Goal: Task Accomplishment & Management: Manage account settings

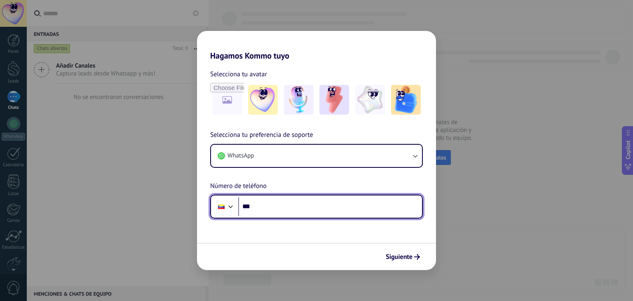
click at [224, 208] on div at bounding box center [221, 206] width 7 height 5
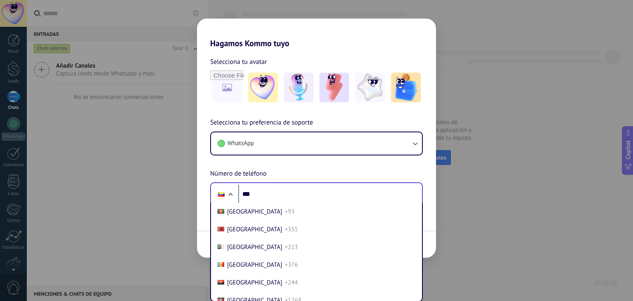
scroll to position [3585, 0]
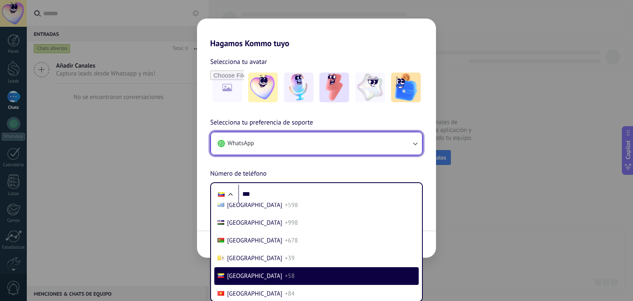
click at [222, 149] on button "WhatsApp" at bounding box center [316, 143] width 211 height 22
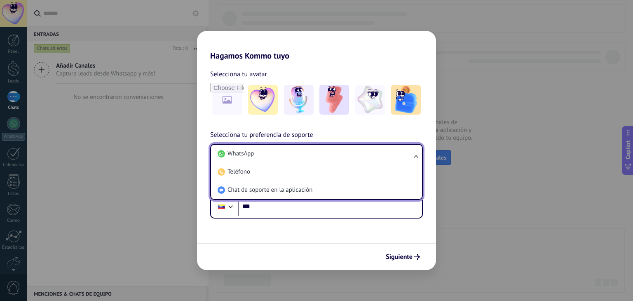
scroll to position [0, 0]
click at [111, 154] on div "Hagamos Kommo tuyo Selecciona tu avatar Selecciona tu preferencia de soporte Wh…" at bounding box center [316, 150] width 633 height 301
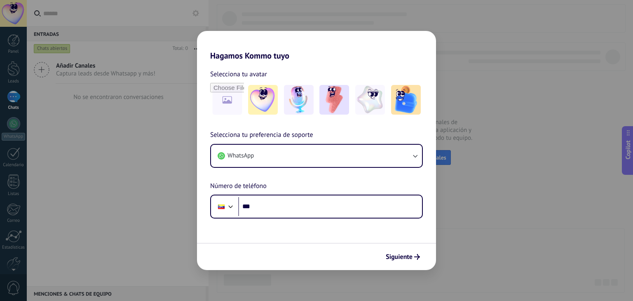
click at [114, 154] on div "Hagamos Kommo tuyo Selecciona tu avatar Selecciona tu preferencia de soporte Wh…" at bounding box center [316, 150] width 633 height 301
click at [463, 175] on div "Hagamos Kommo tuyo Selecciona tu avatar Selecciona tu preferencia de soporte Wh…" at bounding box center [316, 150] width 633 height 301
click at [411, 256] on span "Siguiente" at bounding box center [399, 257] width 27 height 6
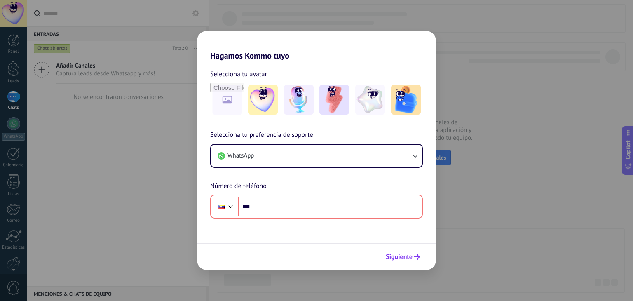
click at [411, 256] on span "Siguiente" at bounding box center [399, 257] width 27 height 6
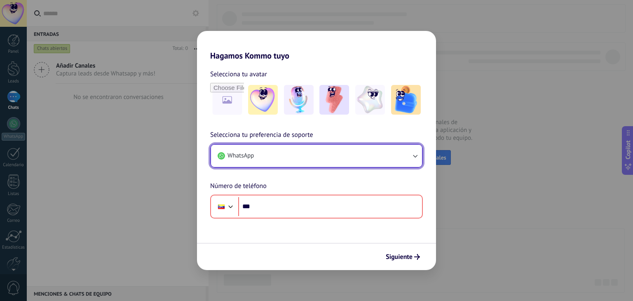
click at [409, 155] on button "WhatsApp" at bounding box center [316, 156] width 211 height 22
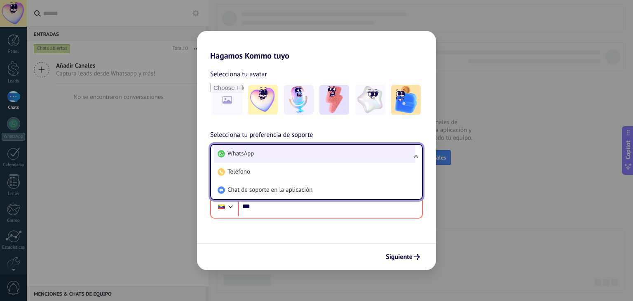
click at [409, 155] on li "WhatsApp" at bounding box center [314, 154] width 201 height 18
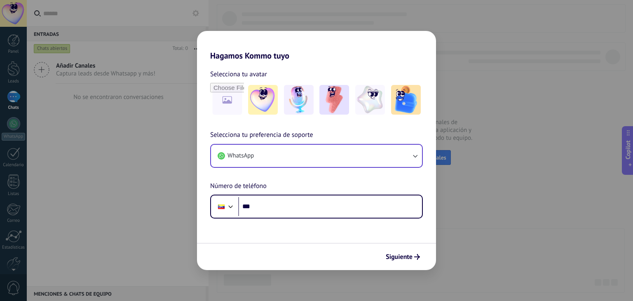
click at [477, 168] on div "Hagamos Kommo tuyo Selecciona tu avatar Selecciona tu preferencia de soporte Wh…" at bounding box center [316, 150] width 633 height 301
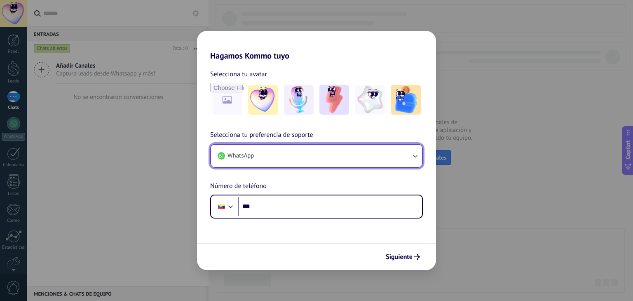
click at [386, 154] on button "WhatsApp" at bounding box center [316, 156] width 211 height 22
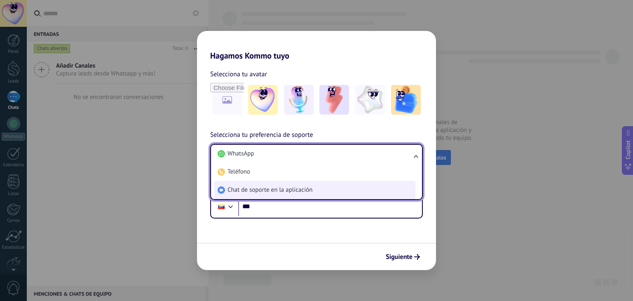
click at [280, 187] on span "Chat de soporte en la aplicación" at bounding box center [269, 190] width 85 height 8
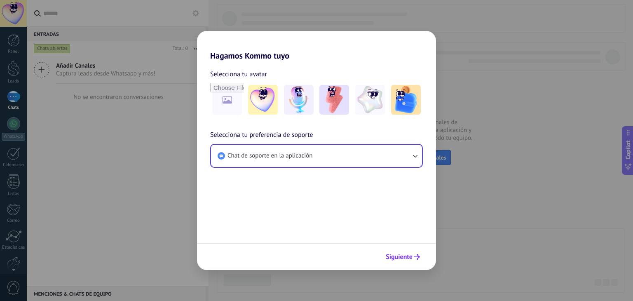
click at [392, 254] on span "Siguiente" at bounding box center [399, 257] width 27 height 6
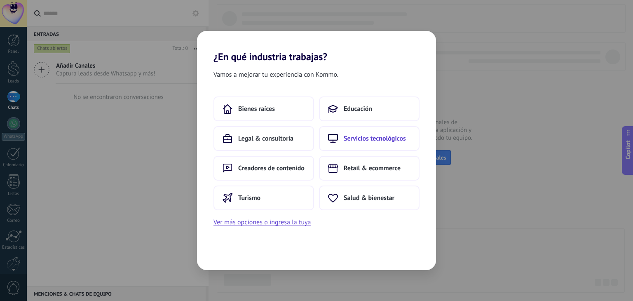
click at [359, 137] on span "Servicios tecnológicos" at bounding box center [375, 138] width 62 height 8
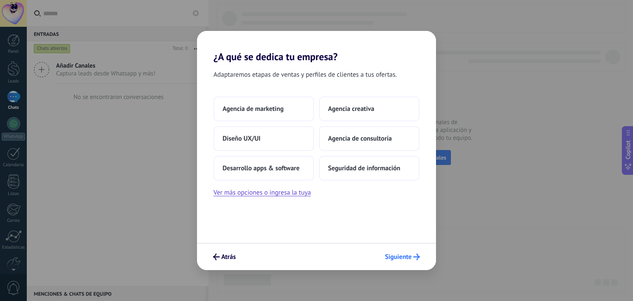
click at [416, 262] on button "Siguiente" at bounding box center [402, 257] width 42 height 14
click at [409, 262] on button "Siguiente" at bounding box center [402, 257] width 42 height 14
click at [347, 144] on button "Agencia de consultoría" at bounding box center [369, 138] width 101 height 25
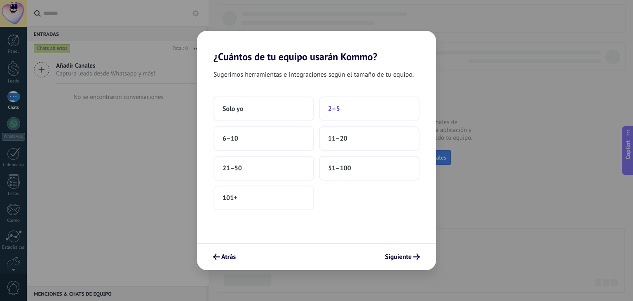
click at [338, 111] on span "2–5" at bounding box center [334, 109] width 12 height 8
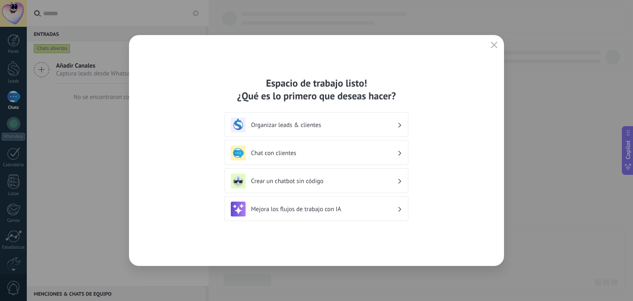
click at [356, 125] on h3 "Organizar leads & clientes" at bounding box center [324, 125] width 146 height 8
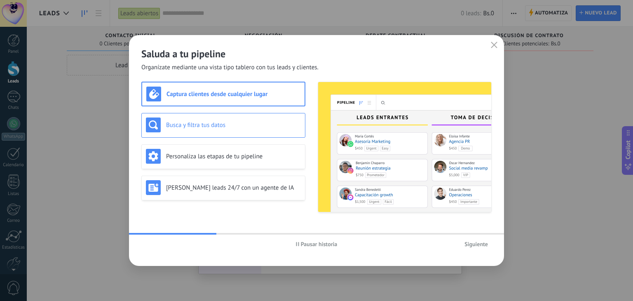
click at [239, 124] on h3 "Busca y filtra tus datos" at bounding box center [233, 125] width 135 height 8
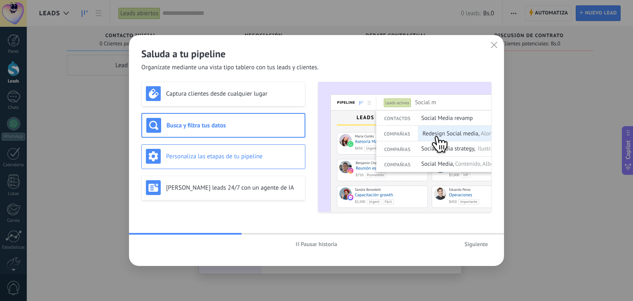
click at [229, 158] on h3 "Personaliza las etapas de tu pipeline" at bounding box center [233, 156] width 135 height 8
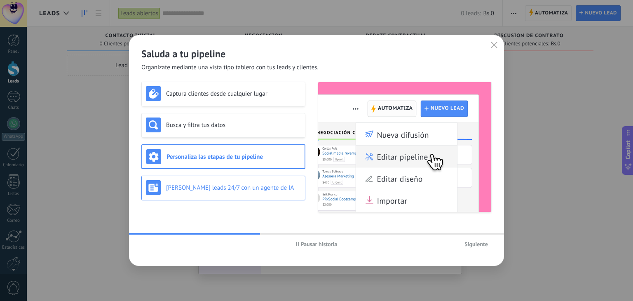
click at [217, 180] on div "[PERSON_NAME] leads 24/7 con un agente de IA" at bounding box center [223, 187] width 155 height 15
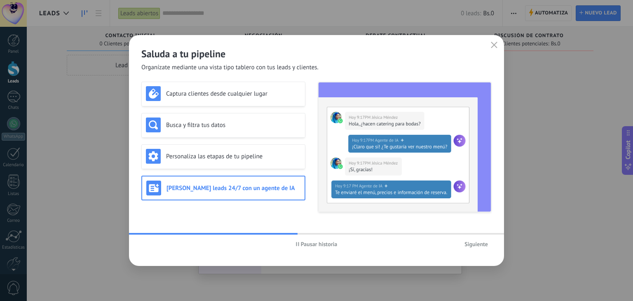
click at [484, 246] on span "Siguiente" at bounding box center [475, 244] width 23 height 6
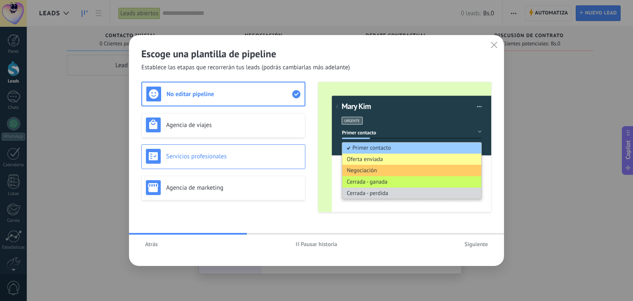
click at [249, 157] on h3 "Servicios profesionales" at bounding box center [233, 156] width 135 height 8
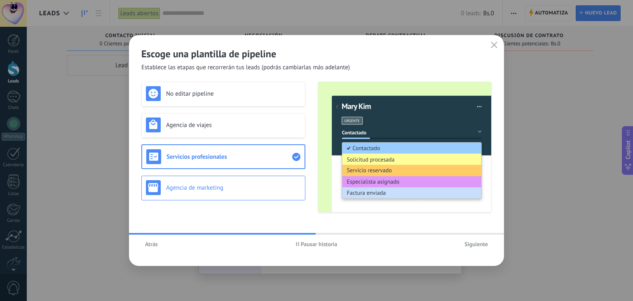
click at [239, 185] on h3 "Agencia de marketing" at bounding box center [233, 188] width 135 height 8
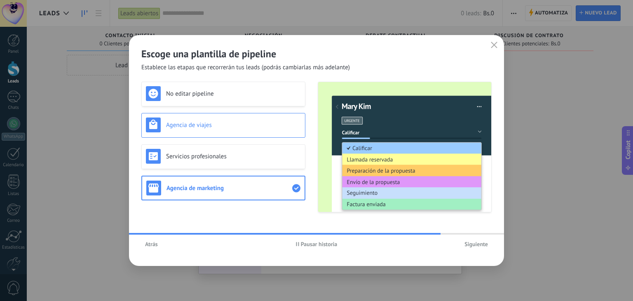
click at [226, 134] on div "Agencia de viajes" at bounding box center [223, 125] width 164 height 25
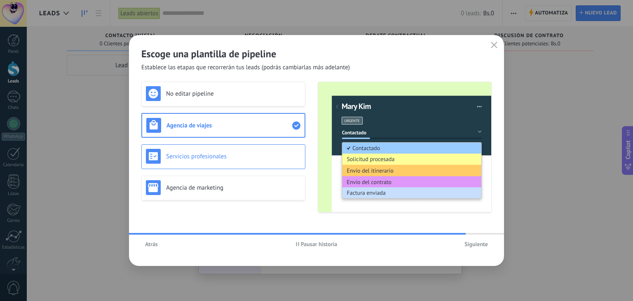
click at [225, 150] on div "Servicios profesionales" at bounding box center [223, 156] width 155 height 15
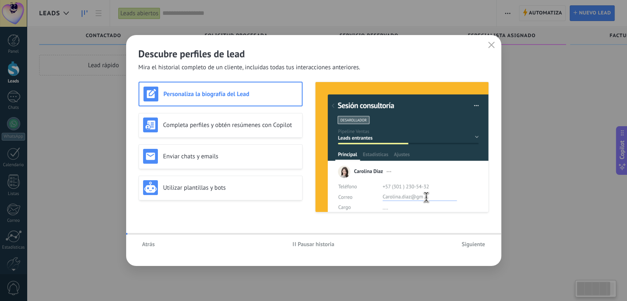
click at [260, 180] on div "Utilizar plantillas y bots" at bounding box center [220, 187] width 155 height 15
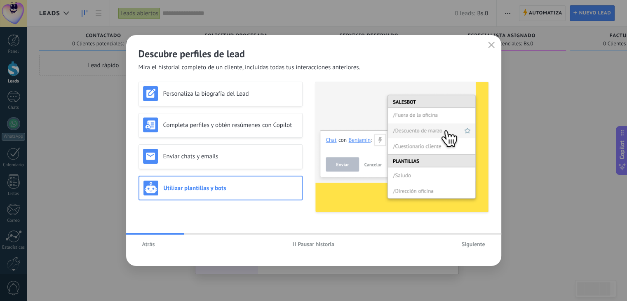
click at [477, 246] on span "Siguiente" at bounding box center [472, 244] width 23 height 6
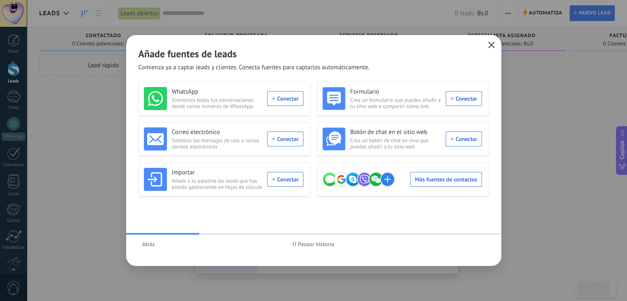
click at [491, 45] on use "button" at bounding box center [491, 45] width 6 height 6
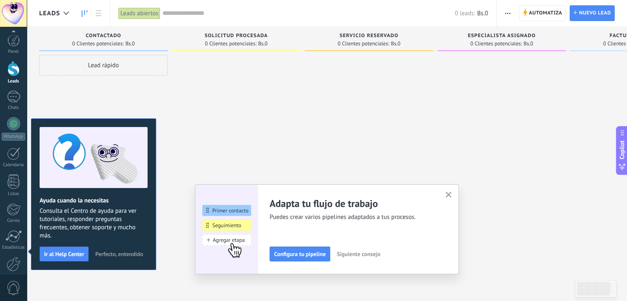
scroll to position [42, 0]
click at [449, 192] on use "button" at bounding box center [448, 195] width 6 height 6
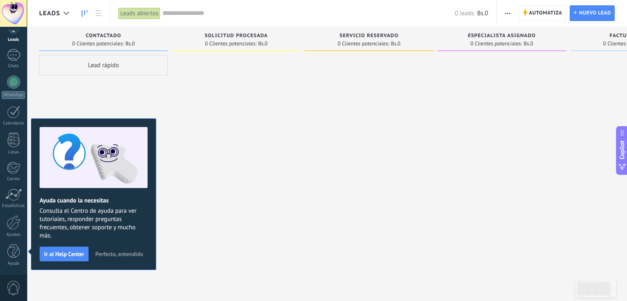
click at [117, 252] on span "Perfecto, entendido" at bounding box center [119, 254] width 48 height 6
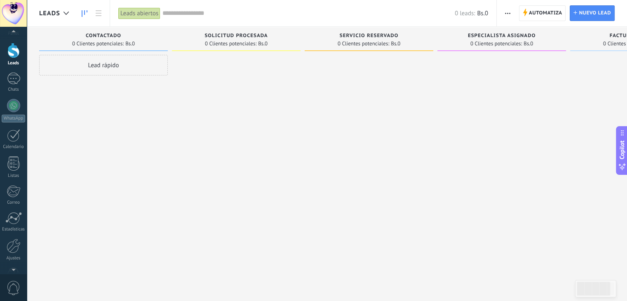
click at [13, 36] on div at bounding box center [13, 33] width 27 height 12
click at [14, 48] on link "Panel" at bounding box center [13, 44] width 27 height 20
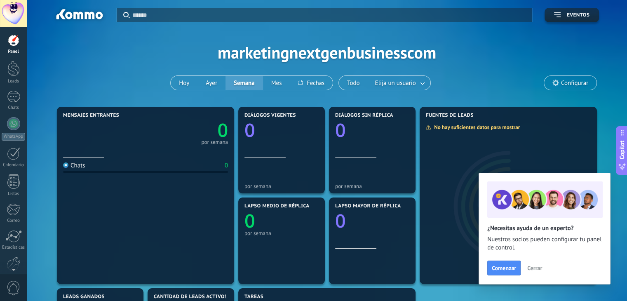
click at [539, 266] on span "Cerrar" at bounding box center [534, 268] width 15 height 6
